Goal: Information Seeking & Learning: Compare options

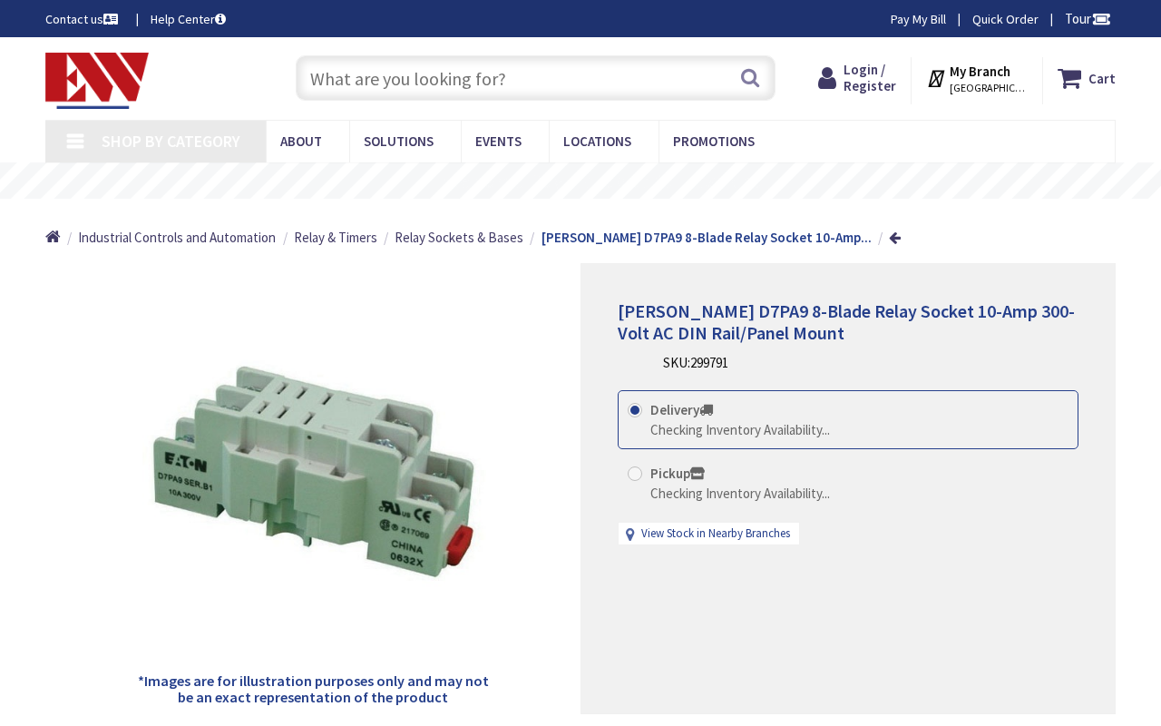
type input "[GEOGRAPHIC_DATA] Reflecting Pool, [STREET_ADDRESS][US_STATE]"
